Goal: Contribute content

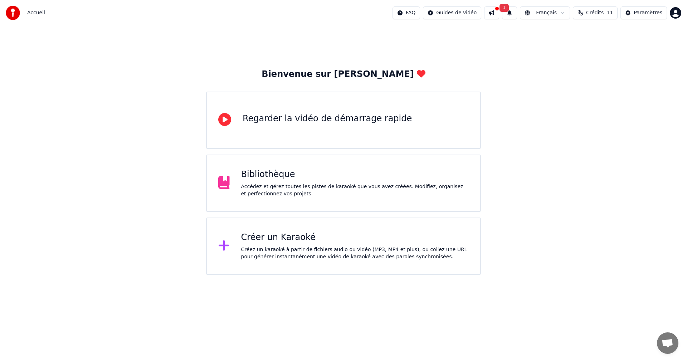
click at [280, 181] on div "Bibliothèque Accédez et gérez toutes les pistes de karaoké que vous avez créées…" at bounding box center [355, 183] width 228 height 29
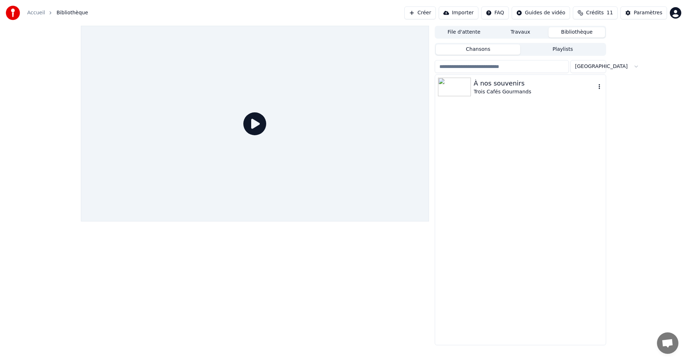
click at [491, 88] on div "Trois Cafés Gourmands" at bounding box center [535, 91] width 122 height 7
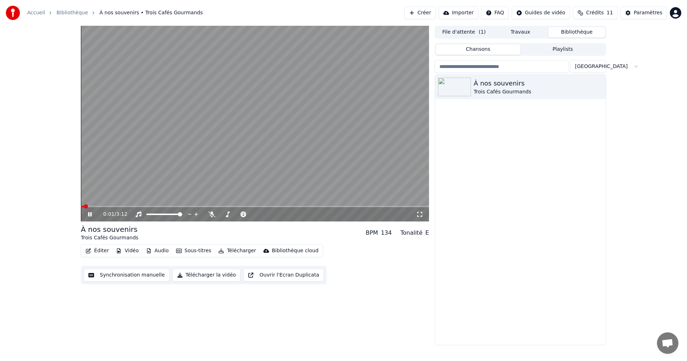
click at [100, 251] on button "Éditer" at bounding box center [97, 251] width 29 height 10
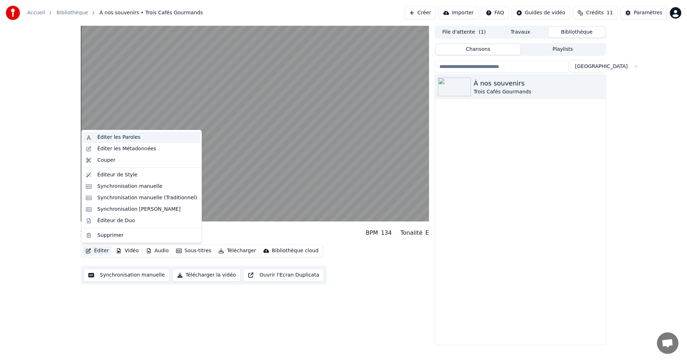
click at [118, 137] on div "Éditer les Paroles" at bounding box center [118, 137] width 43 height 7
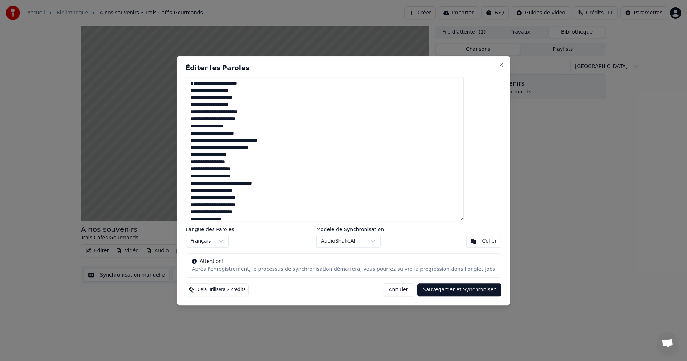
type textarea "**********"
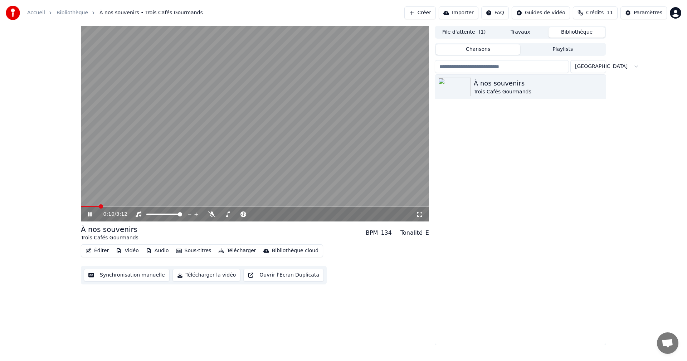
click at [87, 212] on icon at bounding box center [95, 214] width 17 height 6
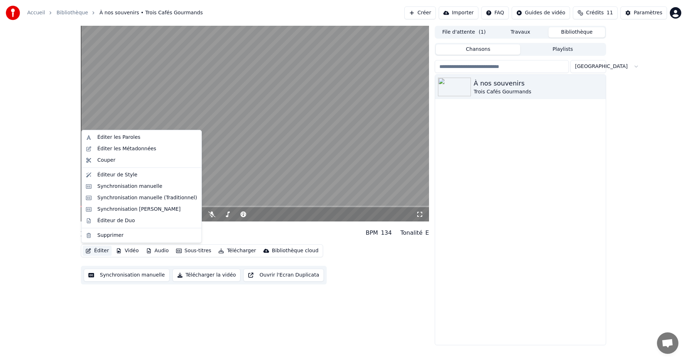
click at [102, 252] on button "Éditer" at bounding box center [97, 251] width 29 height 10
click at [117, 134] on div "Éditer les Paroles" at bounding box center [118, 137] width 43 height 7
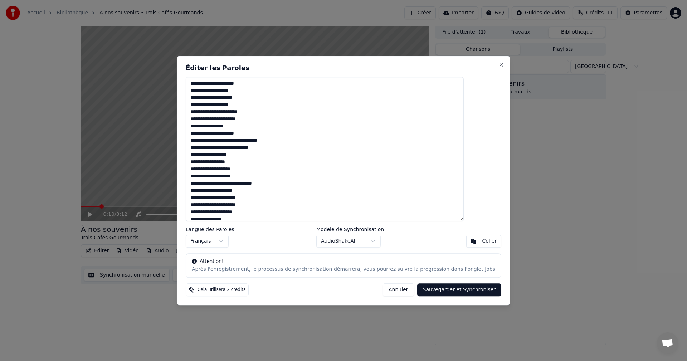
click at [414, 132] on textarea at bounding box center [325, 149] width 278 height 144
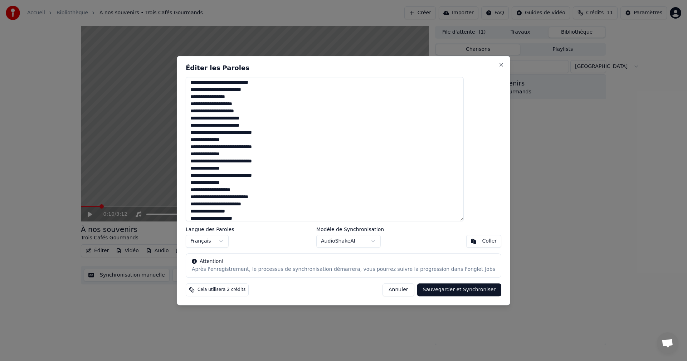
scroll to position [513, 0]
drag, startPoint x: 207, startPoint y: 82, endPoint x: 270, endPoint y: 234, distance: 165.5
click at [270, 234] on div "Éditer les Paroles Langue des Paroles Français Modèle de Synchronisation AudioS…" at bounding box center [343, 180] width 333 height 249
paste textarea "**********"
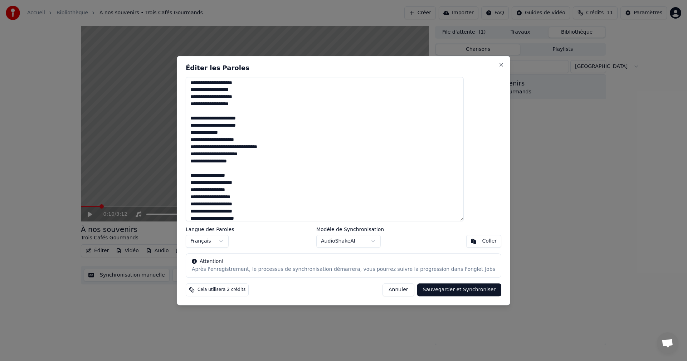
scroll to position [0, 0]
click at [214, 111] on textarea at bounding box center [325, 149] width 278 height 144
click at [210, 161] on textarea at bounding box center [325, 149] width 278 height 144
click at [215, 112] on textarea at bounding box center [325, 149] width 278 height 144
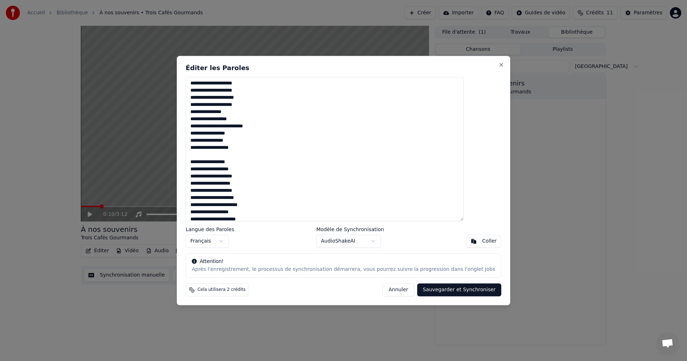
click at [213, 155] on textarea at bounding box center [325, 149] width 278 height 144
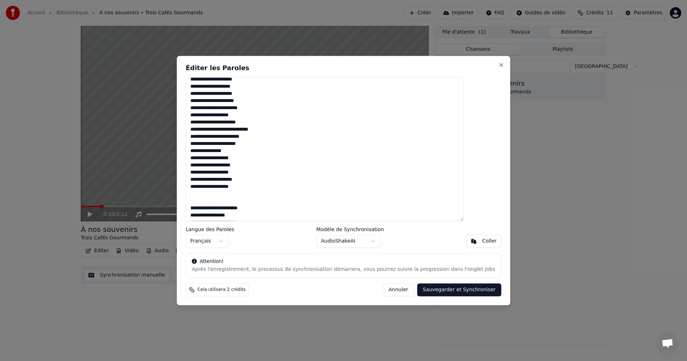
scroll to position [215, 0]
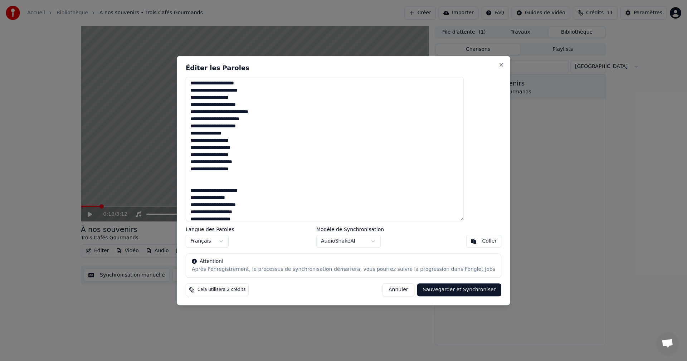
click at [209, 178] on textarea at bounding box center [325, 149] width 278 height 144
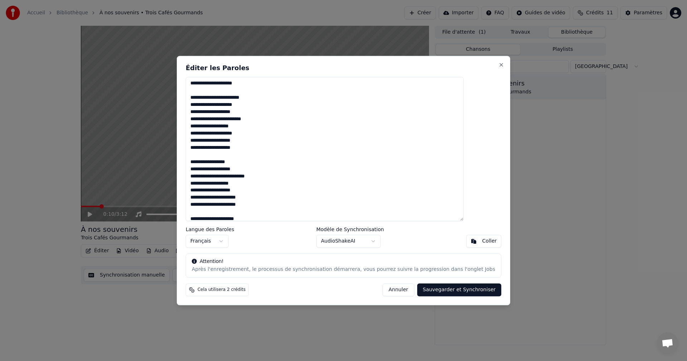
click at [210, 89] on textarea at bounding box center [325, 149] width 278 height 144
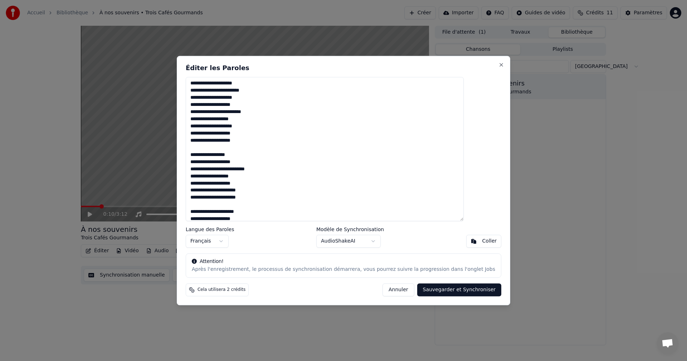
click at [213, 148] on textarea at bounding box center [325, 149] width 278 height 144
click at [211, 193] on textarea at bounding box center [325, 149] width 278 height 144
click at [216, 198] on textarea at bounding box center [325, 149] width 278 height 144
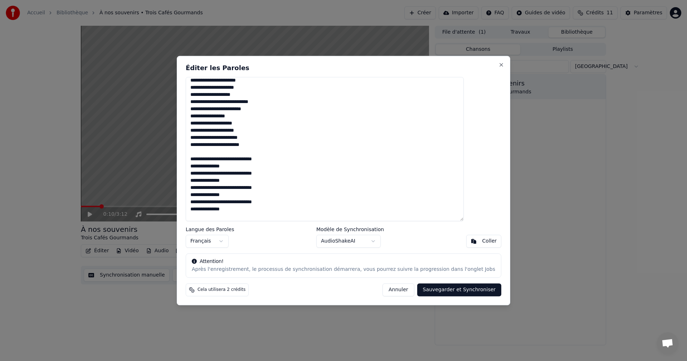
scroll to position [427, 0]
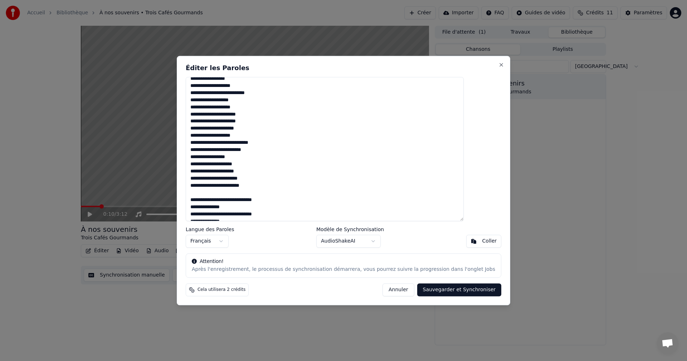
click at [213, 191] on textarea at bounding box center [325, 149] width 278 height 144
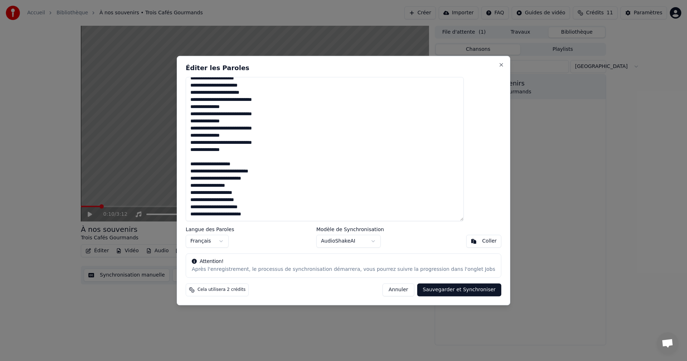
click at [216, 150] on textarea at bounding box center [325, 149] width 278 height 144
click at [218, 214] on textarea at bounding box center [325, 149] width 278 height 144
type textarea "**********"
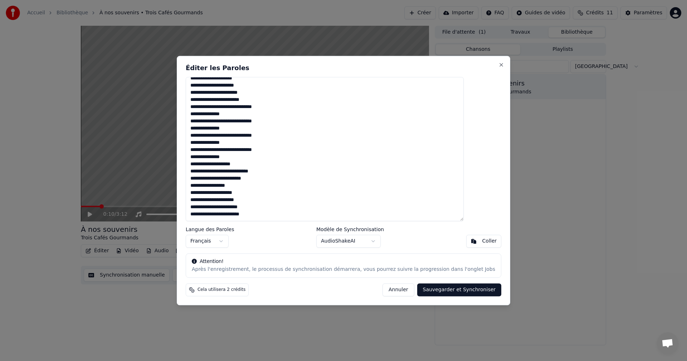
click at [432, 289] on button "Sauvegarder et Synchroniser" at bounding box center [459, 289] width 84 height 13
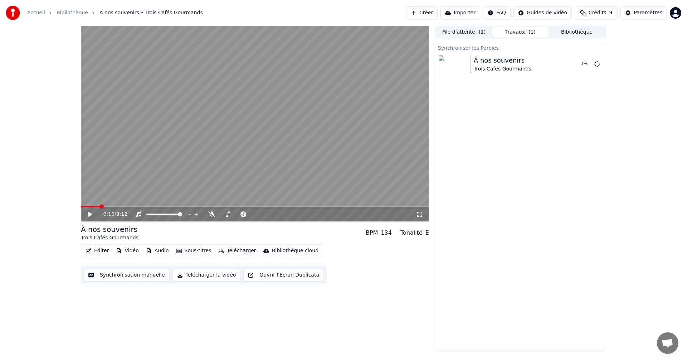
click at [666, 344] on span "Ouvrir le chat" at bounding box center [667, 344] width 12 height 10
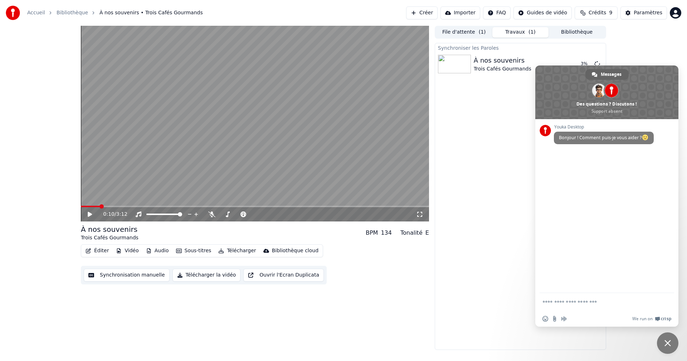
click at [487, 169] on div "Synchroniser les Paroles À nos souvenirs Trois Cafés Gourmands 3 %" at bounding box center [520, 196] width 171 height 307
click at [665, 343] on span "Fermer le chat" at bounding box center [667, 343] width 6 height 6
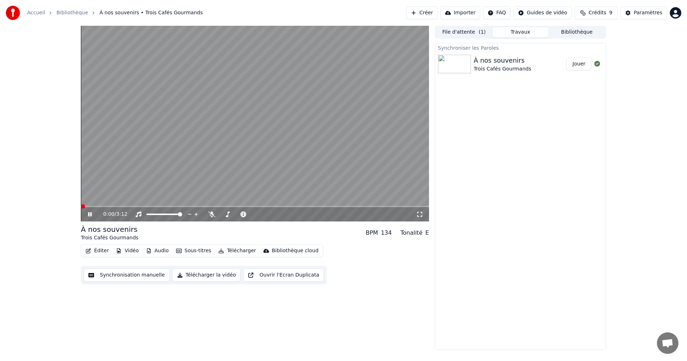
click at [81, 205] on span at bounding box center [83, 206] width 4 height 4
click at [233, 251] on button "Télécharger" at bounding box center [236, 251] width 43 height 10
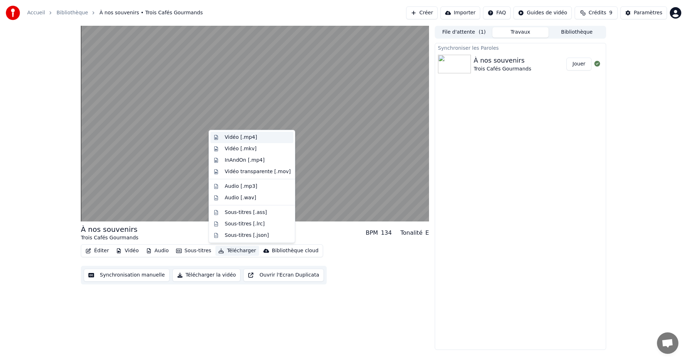
click at [246, 136] on div "Vidéo [.mp4]" at bounding box center [241, 137] width 32 height 7
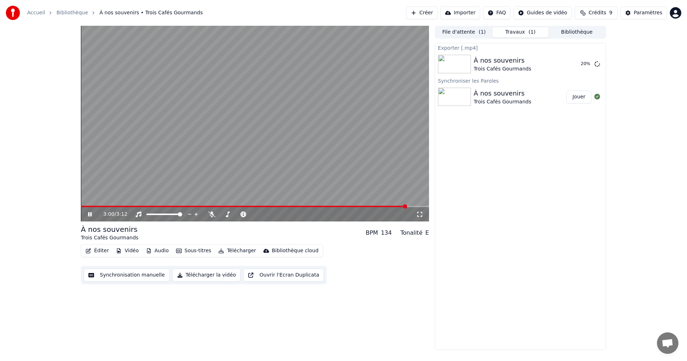
click at [285, 251] on div "Bibliothèque cloud" at bounding box center [295, 250] width 46 height 7
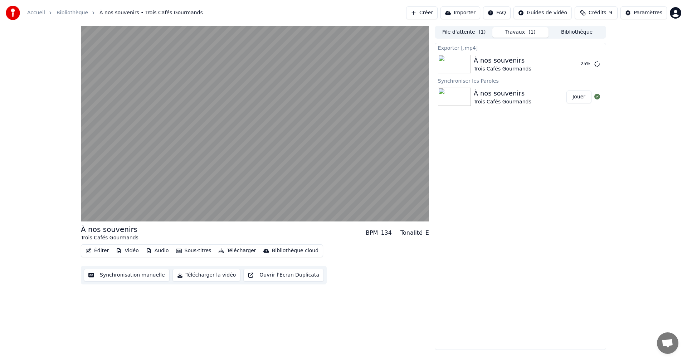
click at [548, 250] on div "Exporter [.mp4] À nos souvenirs Trois Cafés Gourmands 25 % Synchroniser les Par…" at bounding box center [520, 196] width 171 height 307
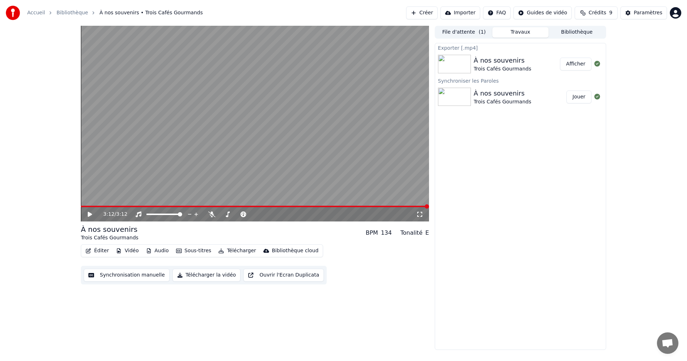
click at [572, 64] on button "Afficher" at bounding box center [575, 64] width 31 height 13
